Goal: Task Accomplishment & Management: Manage account settings

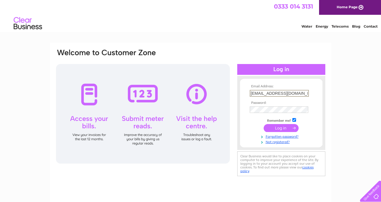
type input "[EMAIL_ADDRESS][DOMAIN_NAME]"
click at [279, 126] on input "submit" at bounding box center [281, 128] width 35 height 8
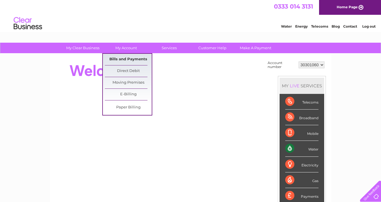
click at [119, 57] on link "Bills and Payments" at bounding box center [128, 59] width 47 height 11
click at [117, 59] on link "Bills and Payments" at bounding box center [128, 59] width 47 height 11
click at [115, 57] on link "Bills and Payments" at bounding box center [128, 59] width 47 height 11
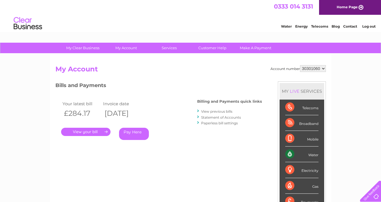
click at [213, 110] on link "View previous bills" at bounding box center [216, 111] width 31 height 4
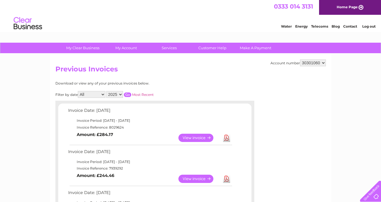
click at [194, 135] on link "View" at bounding box center [200, 138] width 42 height 8
